Goal: Task Accomplishment & Management: Manage account settings

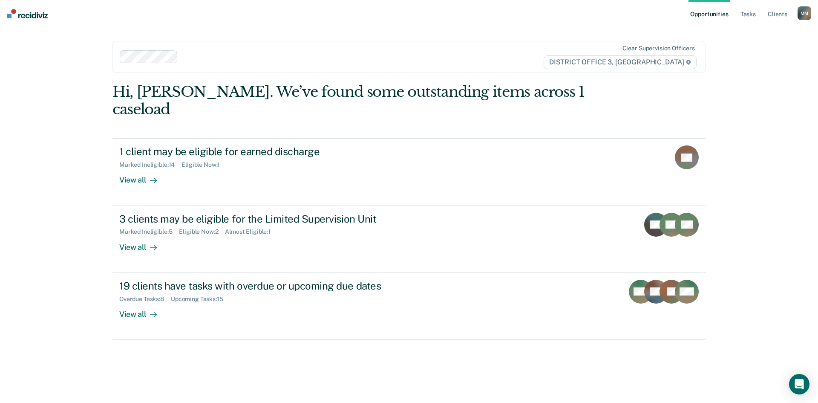
click at [736, 17] on ul "Opportunities Tasks Client s" at bounding box center [743, 13] width 109 height 27
click at [754, 9] on link "Tasks" at bounding box center [748, 13] width 19 height 27
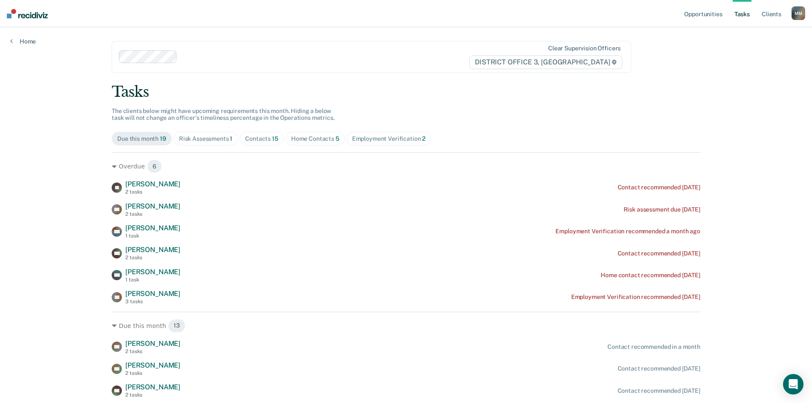
click at [204, 136] on div "Risk Assessments 1" at bounding box center [206, 138] width 54 height 7
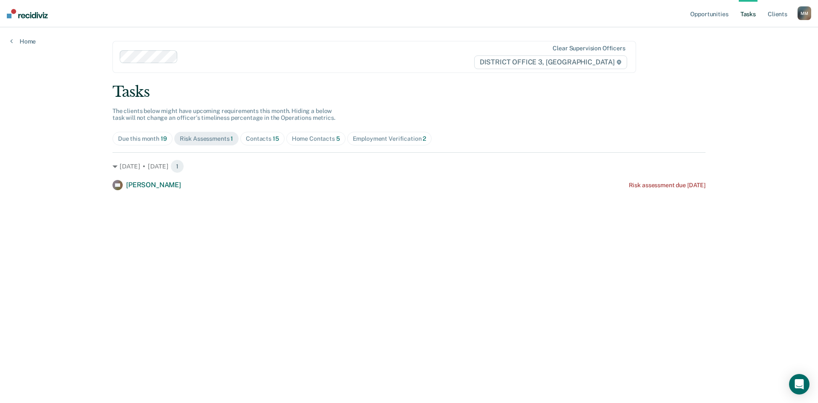
click at [268, 138] on div "Contacts 15" at bounding box center [262, 138] width 33 height 7
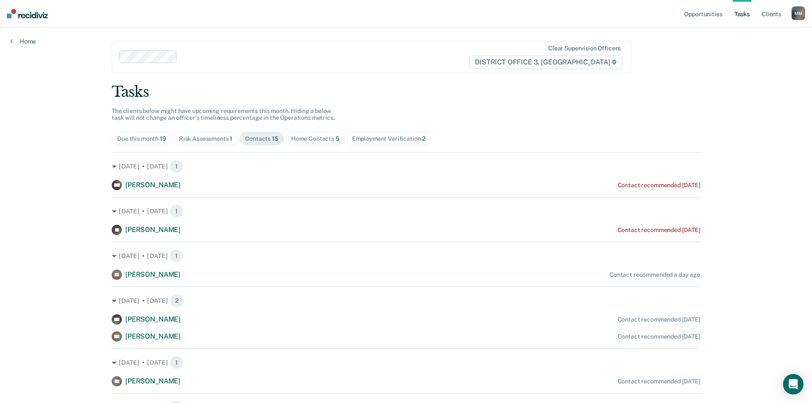
click at [298, 141] on div "Home Contacts 5" at bounding box center [315, 138] width 48 height 7
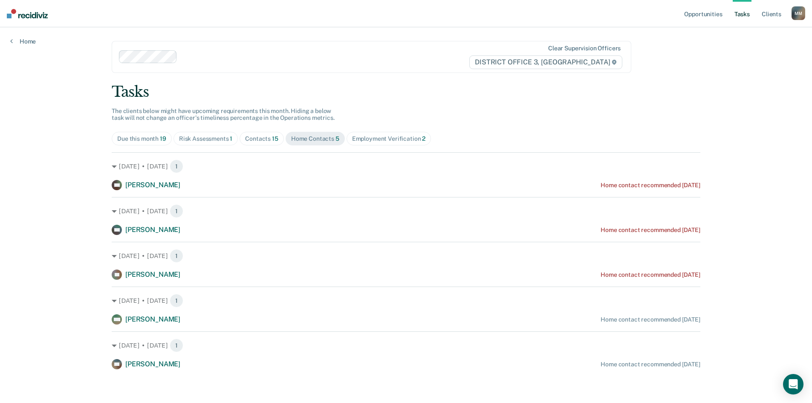
click at [213, 136] on div "Risk Assessments 1" at bounding box center [206, 138] width 54 height 7
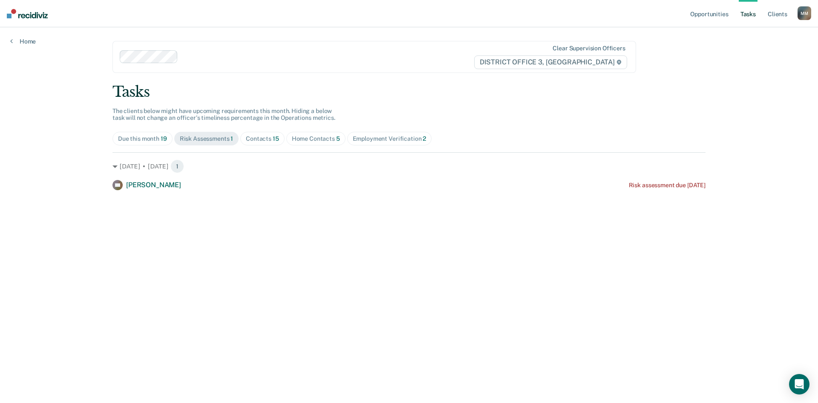
click at [277, 139] on span "15" at bounding box center [276, 138] width 6 height 7
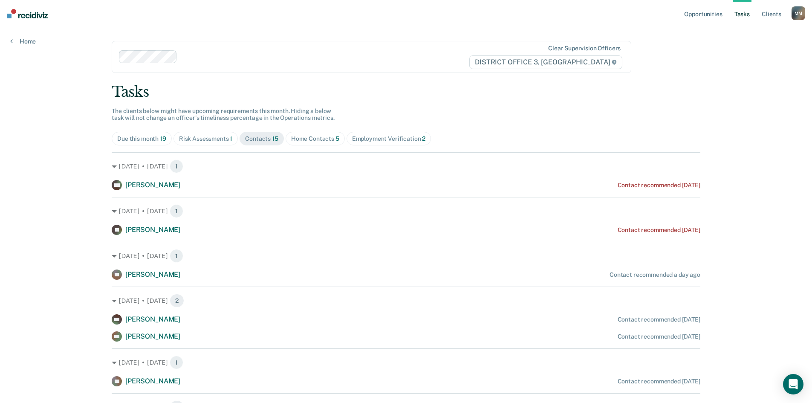
click at [300, 138] on div "Home Contacts 5" at bounding box center [315, 138] width 48 height 7
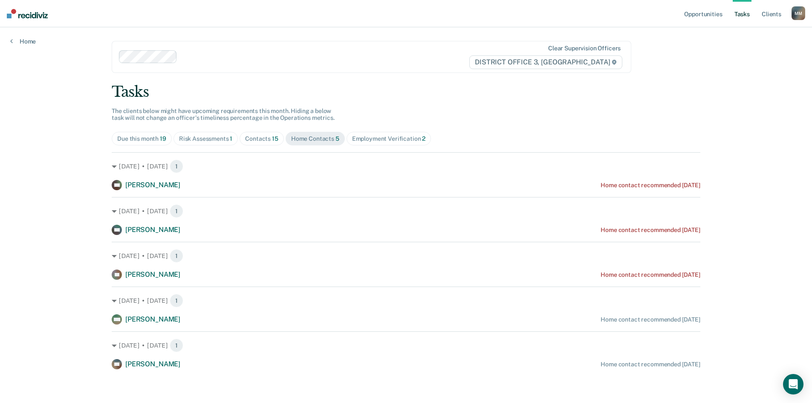
click at [375, 137] on div "Employment Verification 2" at bounding box center [389, 138] width 74 height 7
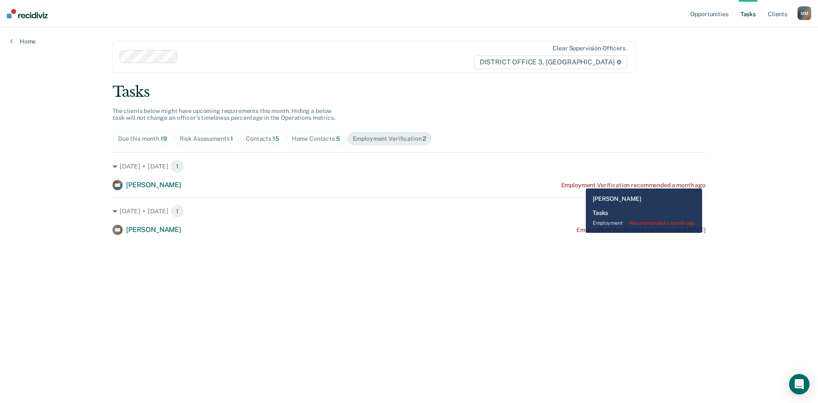
click at [580, 182] on div "Employment Verification recommended a month ago" at bounding box center [633, 185] width 144 height 7
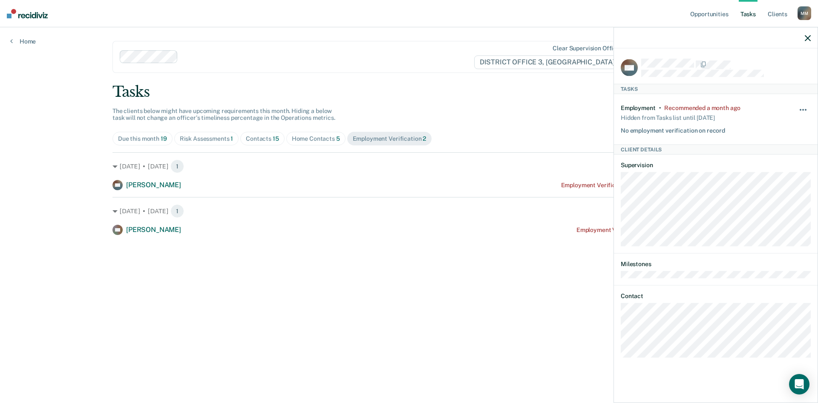
click at [803, 111] on button "button" at bounding box center [803, 114] width 14 height 14
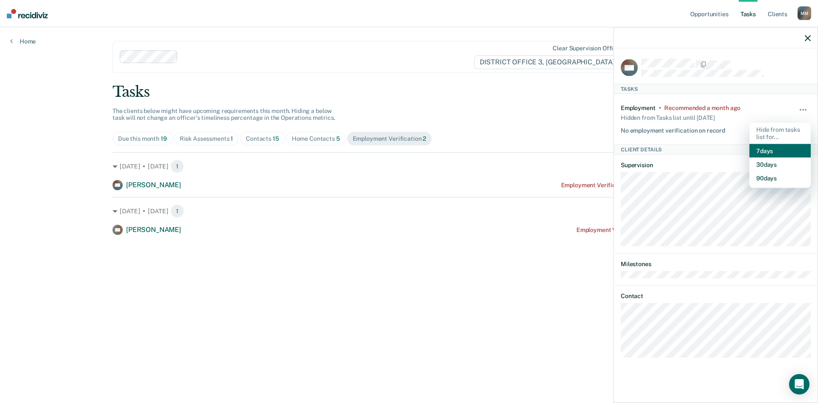
click at [765, 146] on button "7 days" at bounding box center [780, 151] width 61 height 14
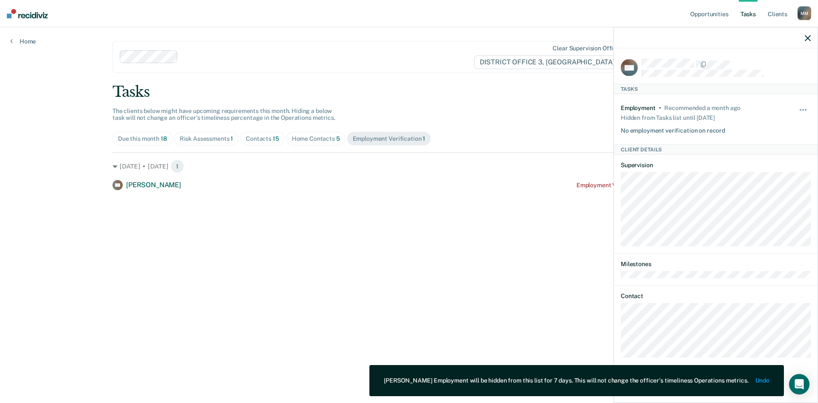
click at [807, 34] on button "button" at bounding box center [808, 37] width 6 height 7
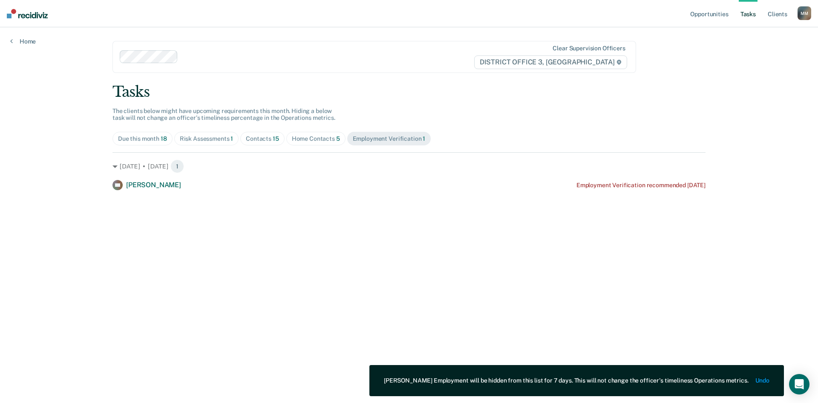
click at [307, 142] on div "Home Contacts 5" at bounding box center [316, 138] width 48 height 7
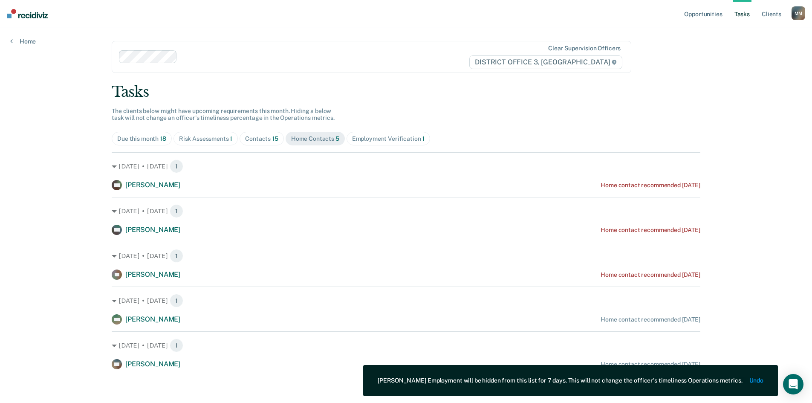
click at [395, 140] on div "Employment Verification 1" at bounding box center [388, 138] width 73 height 7
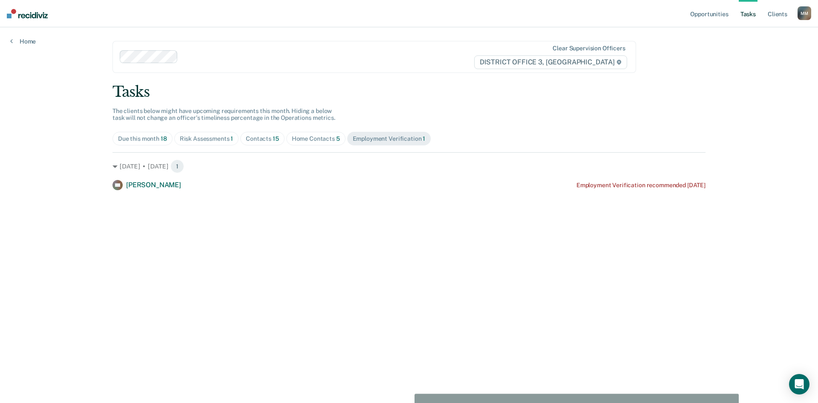
click at [324, 136] on div "Home Contacts 5" at bounding box center [316, 138] width 48 height 7
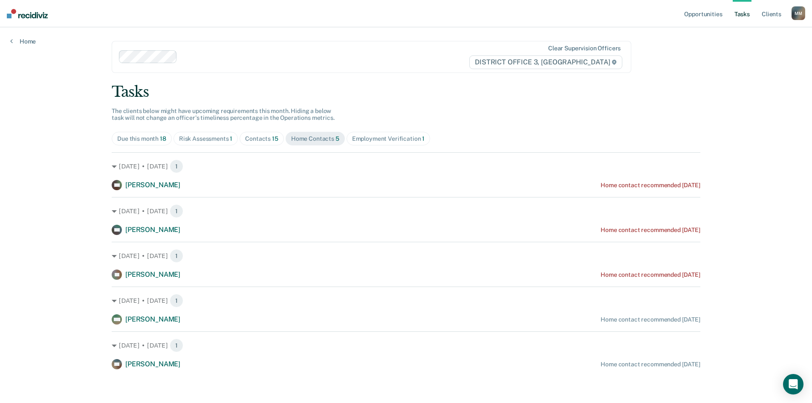
click at [375, 139] on div "Employment Verification 1" at bounding box center [388, 138] width 73 height 7
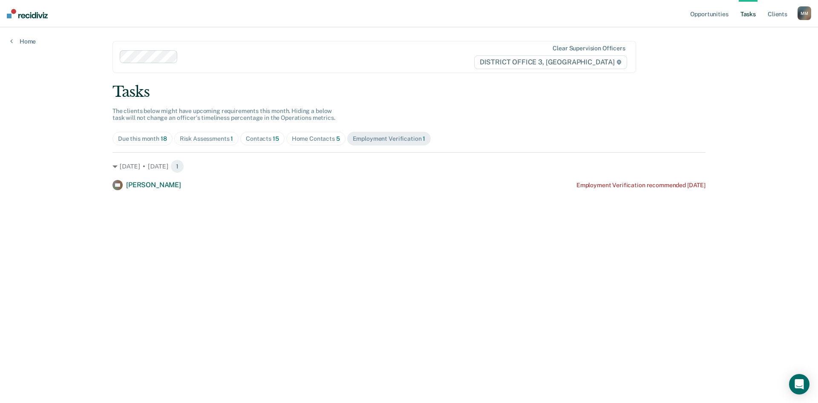
click at [222, 137] on div "Risk Assessments 1" at bounding box center [207, 138] width 54 height 7
click at [264, 137] on div "Contacts 15" at bounding box center [262, 138] width 33 height 7
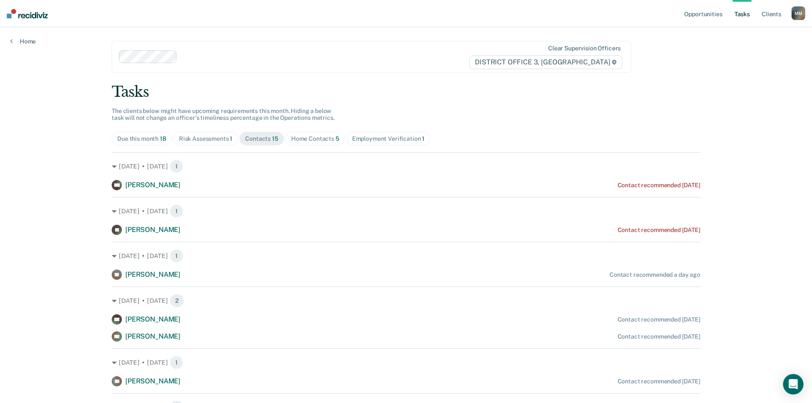
click at [303, 137] on div "Home Contacts 5" at bounding box center [315, 138] width 48 height 7
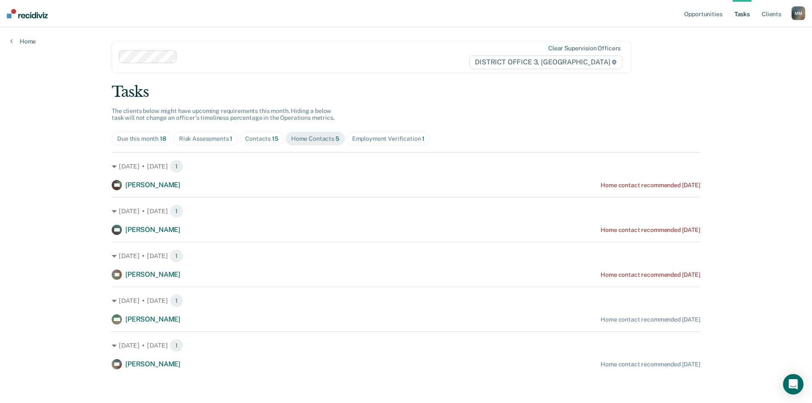
click at [353, 140] on div "Employment Verification 1" at bounding box center [388, 138] width 73 height 7
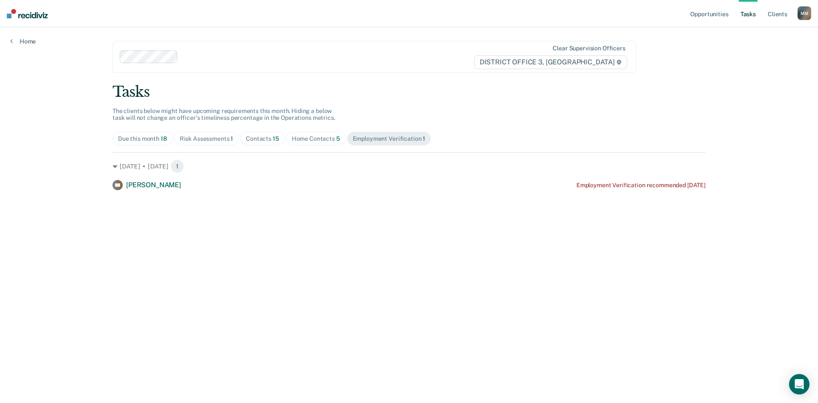
click at [304, 141] on div "Home Contacts 5" at bounding box center [316, 138] width 48 height 7
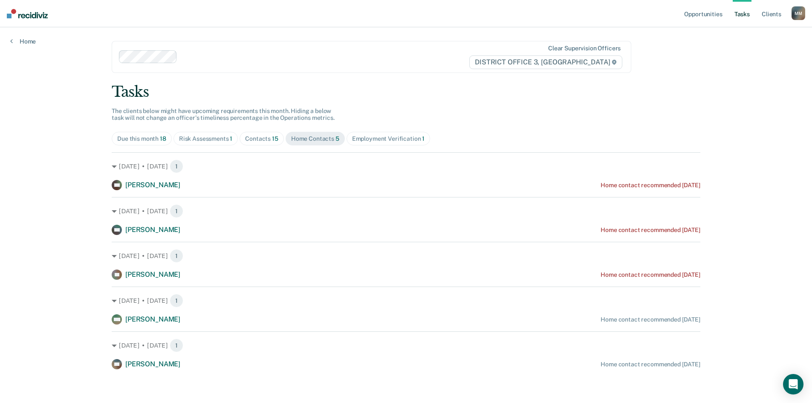
drag, startPoint x: 260, startPoint y: 142, endPoint x: 250, endPoint y: 142, distance: 9.8
click at [259, 142] on span "Contacts 15" at bounding box center [261, 139] width 44 height 14
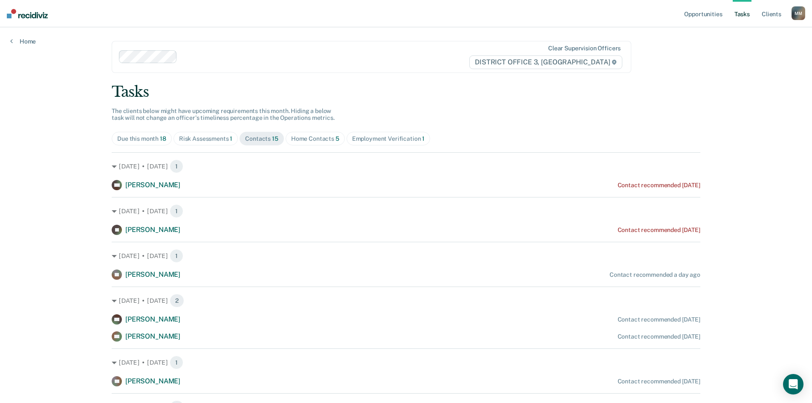
click at [216, 141] on div "Risk Assessments 1" at bounding box center [206, 138] width 54 height 7
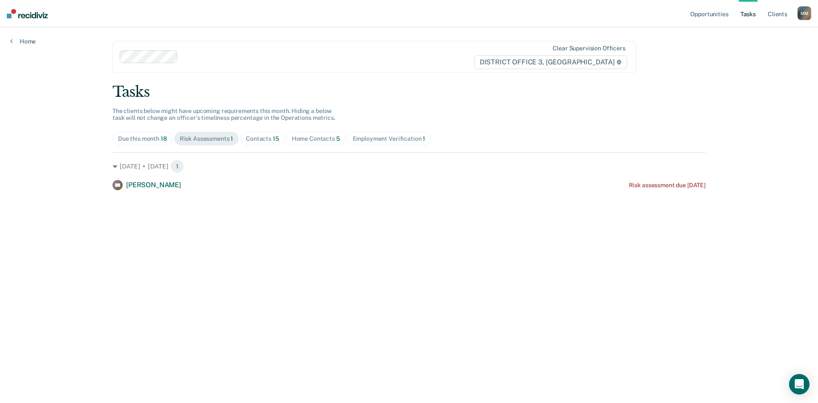
click at [167, 136] on span "Due this month 18" at bounding box center [142, 139] width 60 height 14
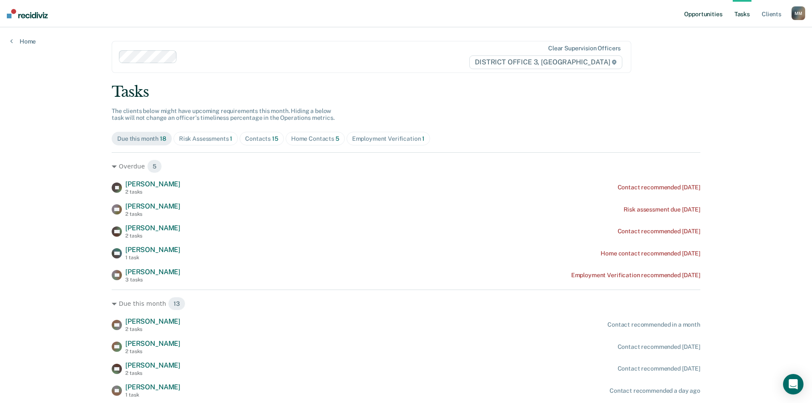
click at [700, 20] on link "Opportunities" at bounding box center [702, 13] width 41 height 27
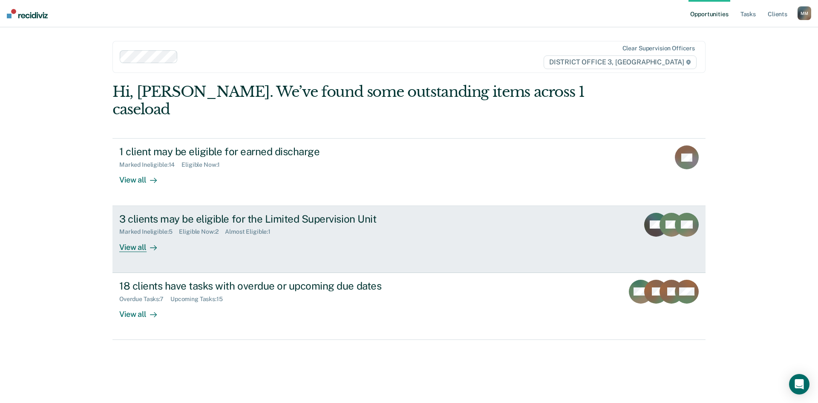
click at [195, 226] on div "3 clients may be eligible for the Limited Supervision Unit Marked Ineligible : …" at bounding box center [279, 232] width 320 height 39
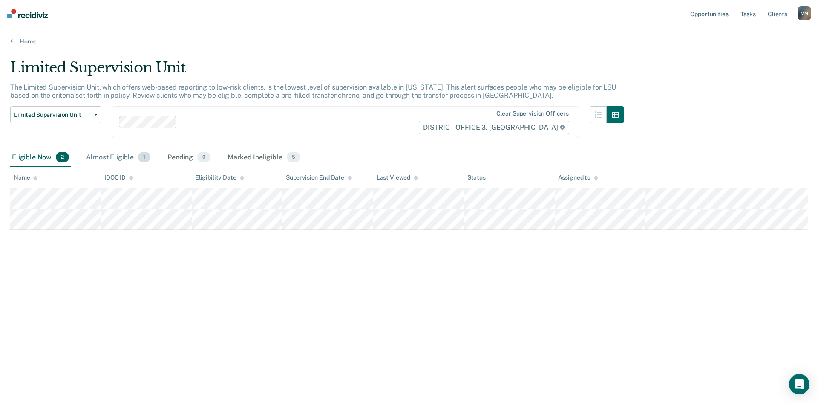
click at [140, 156] on span "1" at bounding box center [144, 157] width 12 height 11
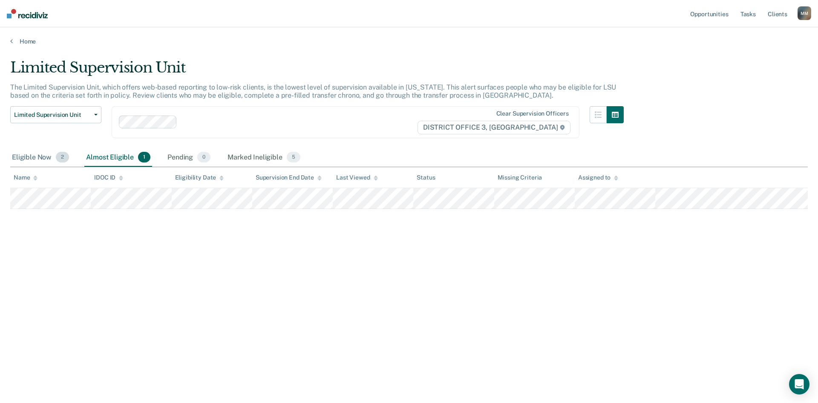
click at [55, 150] on div "Eligible Now 2" at bounding box center [40, 157] width 61 height 19
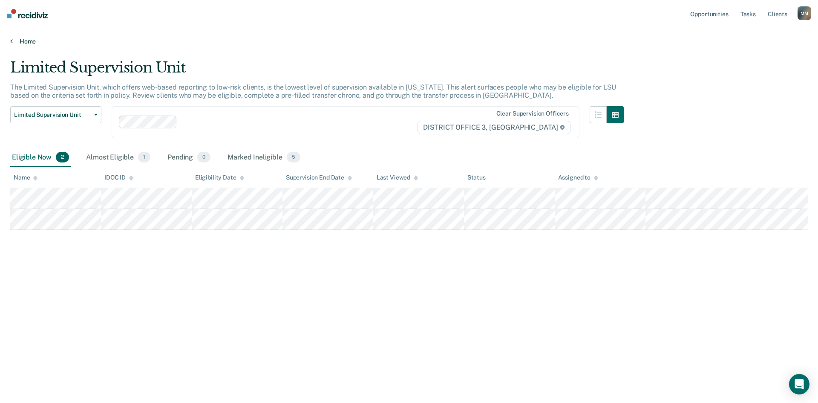
click at [22, 40] on link "Home" at bounding box center [409, 41] width 798 height 8
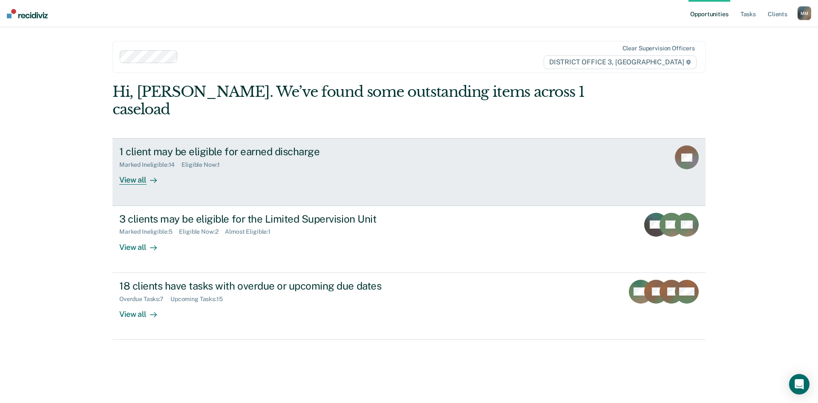
click at [374, 158] on div "Marked Ineligible : 14 Eligible Now : 1" at bounding box center [268, 163] width 299 height 11
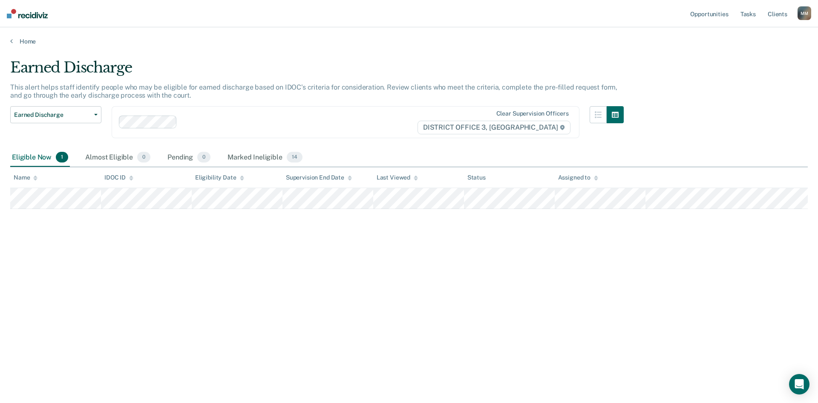
click at [22, 37] on div "Home" at bounding box center [409, 36] width 818 height 18
click at [26, 38] on link "Home" at bounding box center [409, 41] width 798 height 8
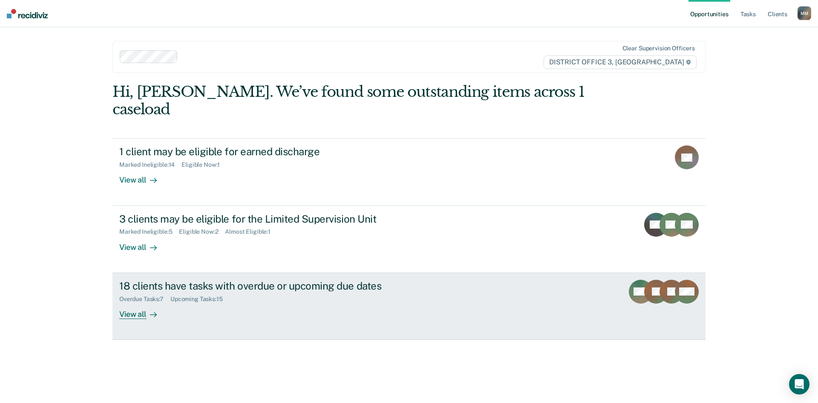
click at [331, 303] on link "18 clients have tasks with overdue or upcoming due dates Overdue Tasks : 7 Upco…" at bounding box center [408, 306] width 593 height 67
